Goal: Navigation & Orientation: Find specific page/section

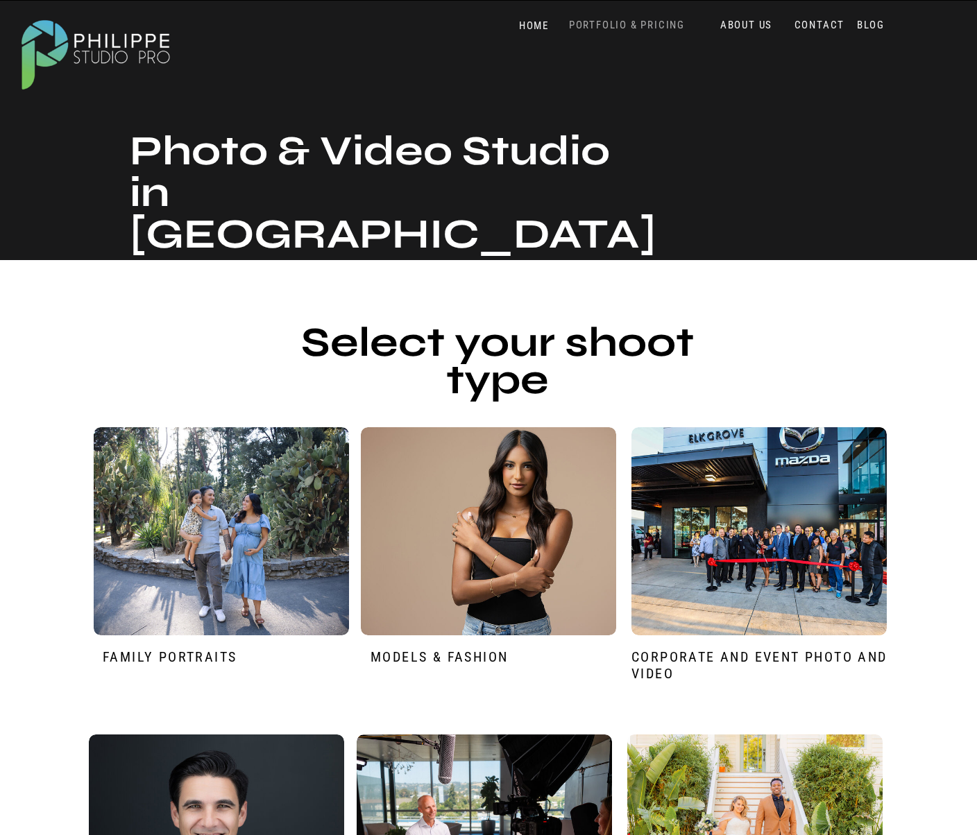
click at [610, 24] on nav "PORTFOLIO & PRICING" at bounding box center [626, 25] width 127 height 13
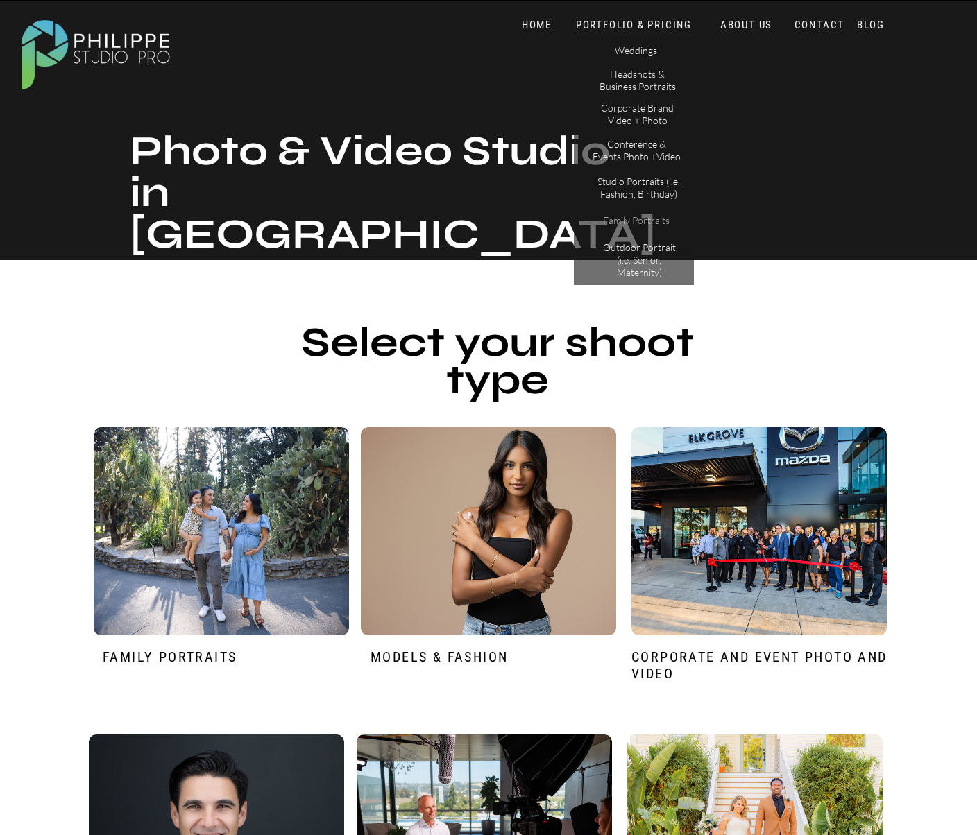
click at [654, 220] on p "Family Portraits" at bounding box center [635, 222] width 87 height 17
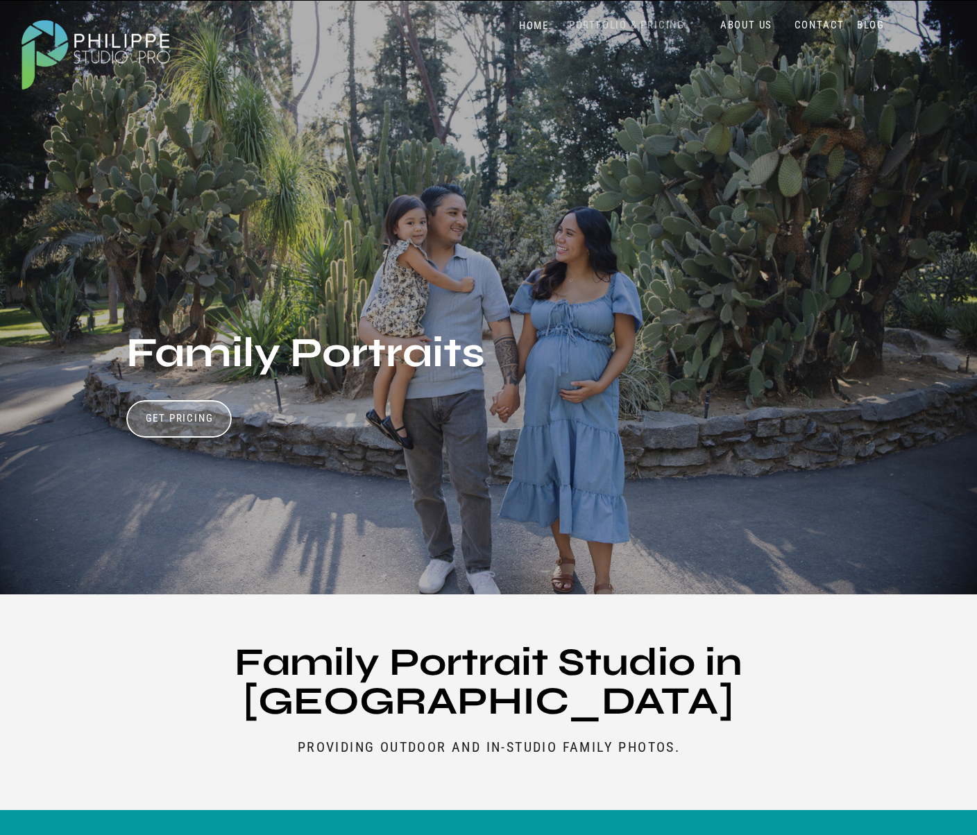
click at [614, 28] on nav "PORTFOLIO & PRICING" at bounding box center [626, 25] width 127 height 13
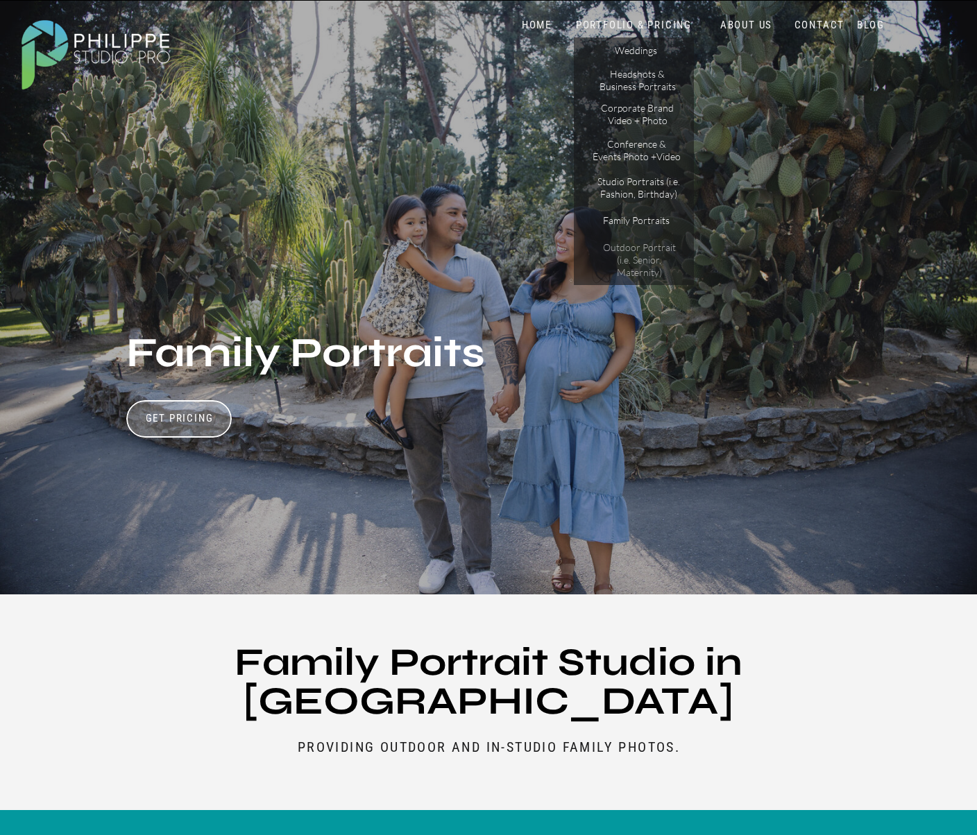
click at [658, 254] on p "Outdoor Portrait (i.e. Senior, Maternity)" at bounding box center [638, 253] width 87 height 24
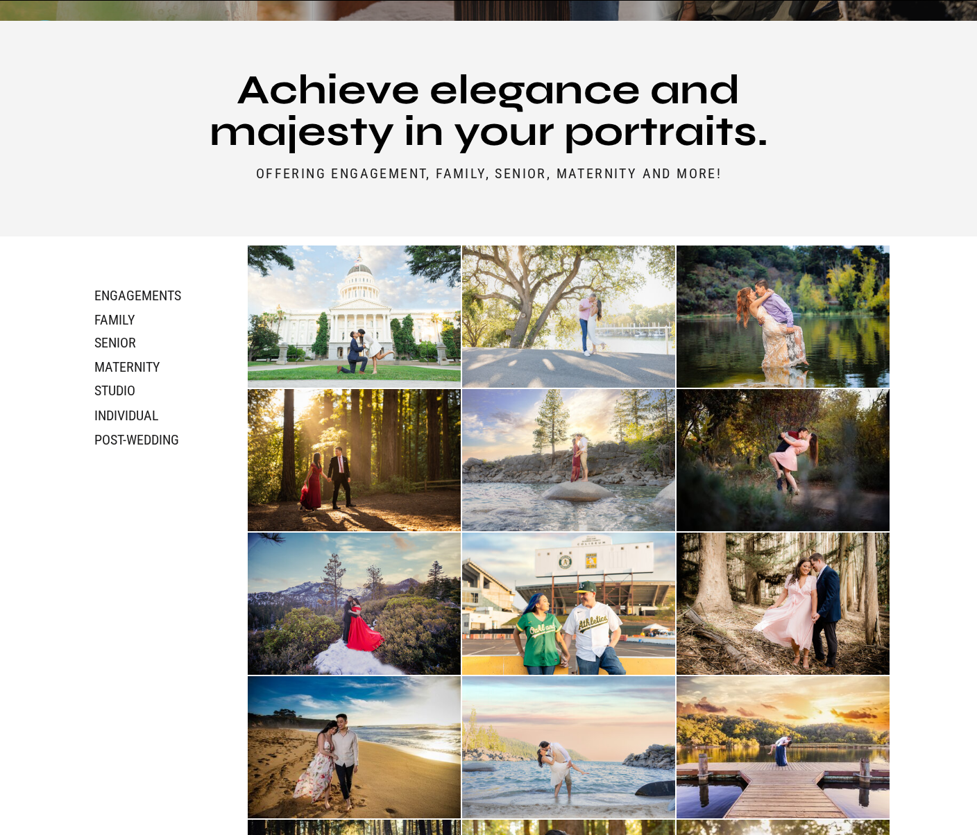
scroll to position [694, 0]
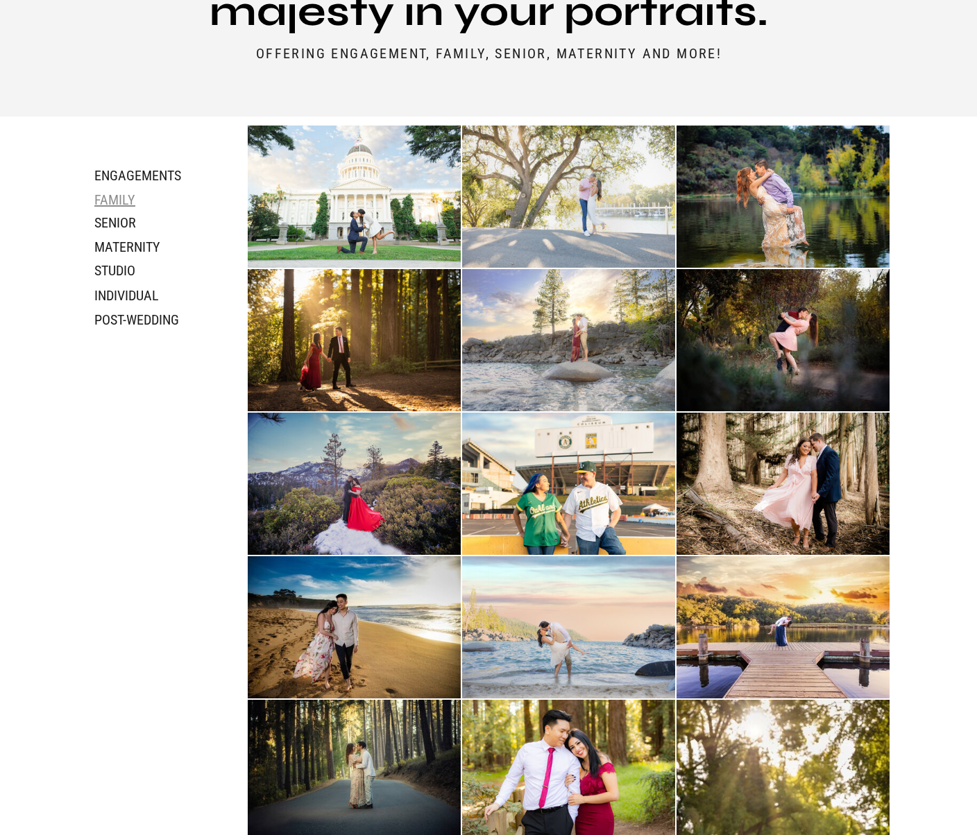
click at [121, 198] on h3 "family" at bounding box center [131, 198] width 74 height 15
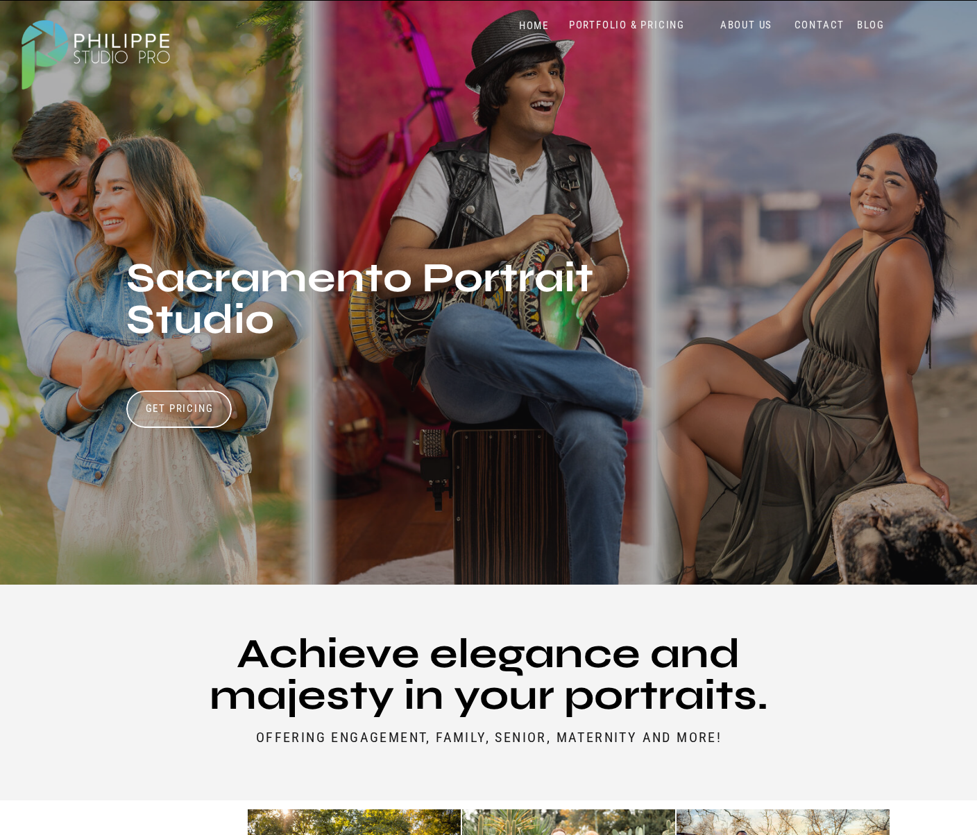
scroll to position [0, 0]
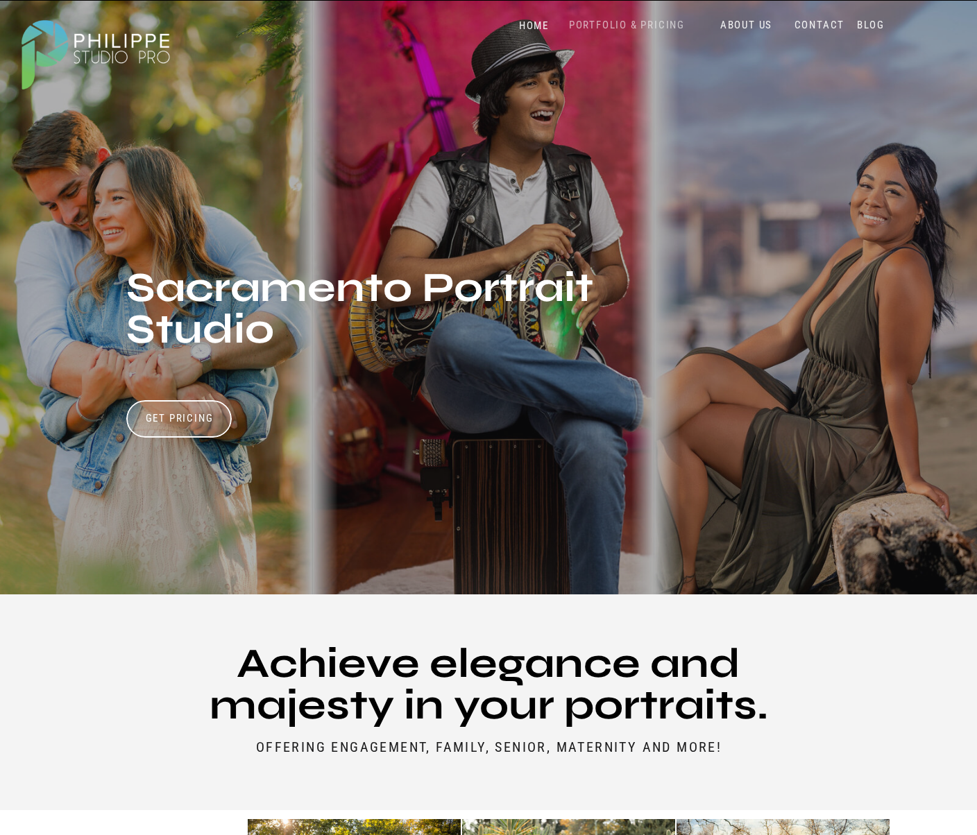
click at [620, 27] on nav "PORTFOLIO & PRICING" at bounding box center [626, 25] width 127 height 13
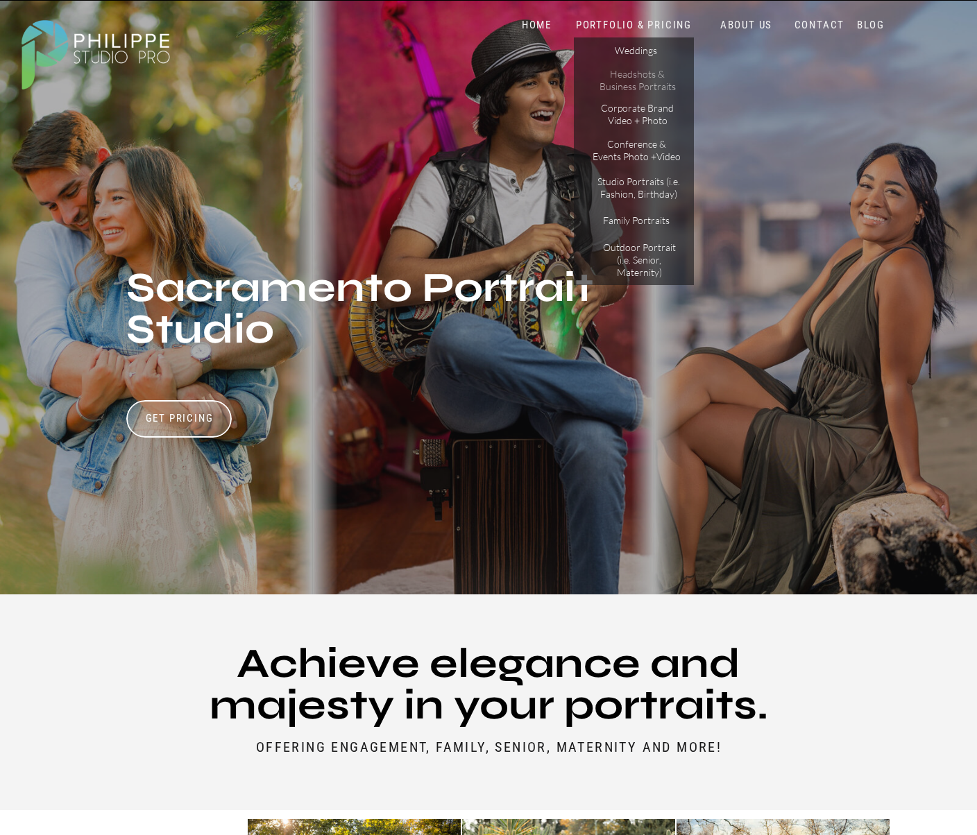
click at [665, 89] on p "Headshots & Business Portraits" at bounding box center [637, 80] width 78 height 24
